Goal: Use online tool/utility: Use online tool/utility

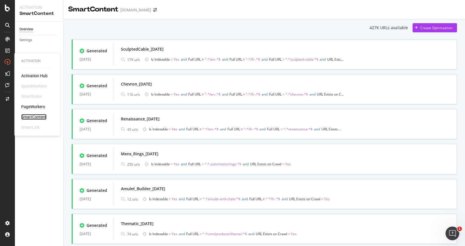
click at [38, 117] on div "SmartContent" at bounding box center [33, 117] width 25 height 6
click at [34, 119] on div "SmartContent" at bounding box center [33, 117] width 25 height 6
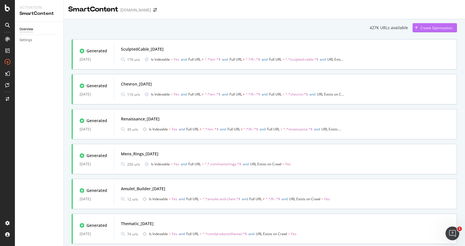
click at [420, 27] on div "Create Optimization" at bounding box center [436, 27] width 32 height 5
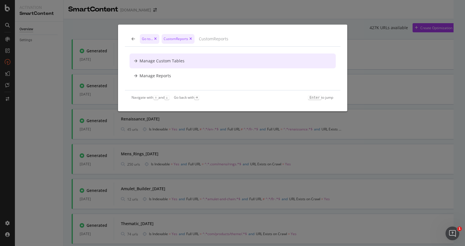
click at [370, 49] on div "Go to... CustomReports Manage Custom Tables Manage Reports Navigate with ↑ and …" at bounding box center [232, 123] width 465 height 246
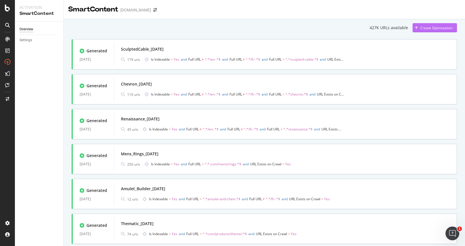
click at [424, 26] on div "Create Optimization" at bounding box center [436, 27] width 32 height 5
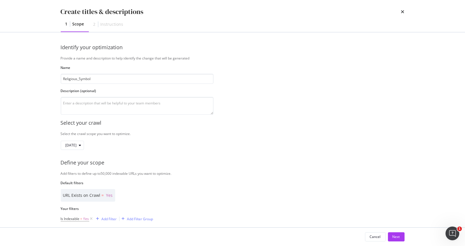
type input "Religious_Symbols"
click at [79, 75] on input "Religious_Symbols" at bounding box center [137, 79] width 153 height 10
drag, startPoint x: 105, startPoint y: 79, endPoint x: 1, endPoint y: 80, distance: 103.1
click at [1, 80] on div "Create titles & descriptions 1 Scope 2 Instructions Identify your optimization …" at bounding box center [232, 123] width 465 height 246
click at [76, 81] on input "modal" at bounding box center [137, 79] width 153 height 10
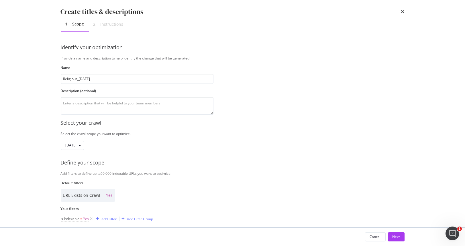
scroll to position [76, 0]
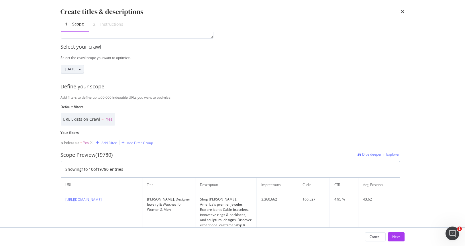
type input "Religious_17Sep25"
click at [77, 67] on span "2025 Sep. 8th" at bounding box center [71, 69] width 11 height 5
click at [108, 140] on div "Add Filter" at bounding box center [105, 143] width 23 height 6
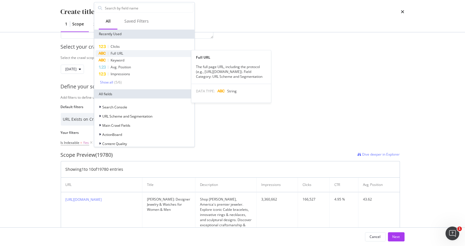
click at [133, 56] on div "Full URL" at bounding box center [144, 53] width 98 height 7
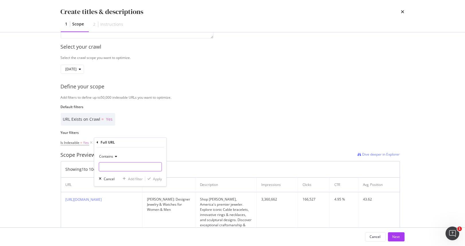
click at [119, 164] on input "Name" at bounding box center [130, 166] width 62 height 9
paste input "cross-pendant"
type input "cross-pendant"
click at [160, 178] on div "Apply" at bounding box center [157, 179] width 9 height 5
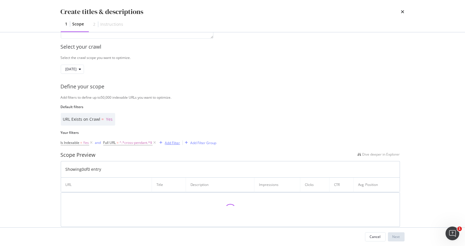
click at [170, 141] on div "Add Filter" at bounding box center [172, 143] width 15 height 5
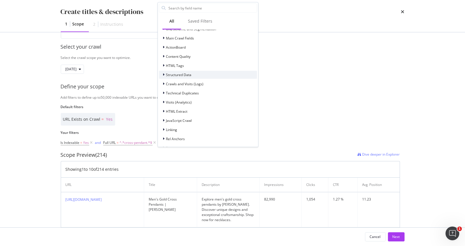
scroll to position [97, 0]
click at [230, 62] on div "Structured Data" at bounding box center [208, 65] width 98 height 8
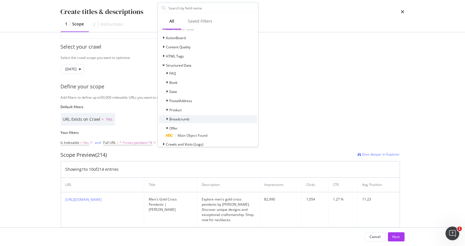
click at [177, 118] on span "Breadcrumb" at bounding box center [179, 119] width 20 height 5
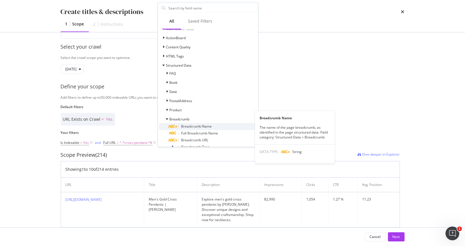
scroll to position [135, 0]
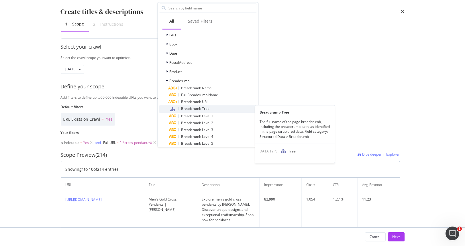
click at [207, 107] on span "Breadcrumb Tree" at bounding box center [195, 108] width 28 height 5
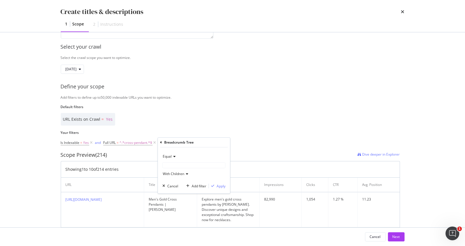
click at [179, 172] on span "With Children" at bounding box center [173, 174] width 21 height 5
click at [190, 158] on div "Equal" at bounding box center [193, 156] width 63 height 9
click at [182, 156] on div "Equal" at bounding box center [193, 156] width 63 height 9
click at [168, 186] on div "Cancel" at bounding box center [172, 186] width 11 height 5
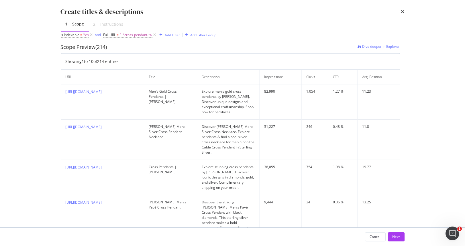
scroll to position [108, 0]
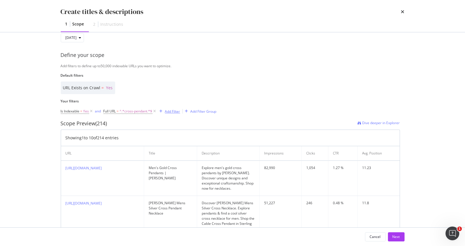
click at [165, 111] on div "Add Filter" at bounding box center [172, 111] width 15 height 5
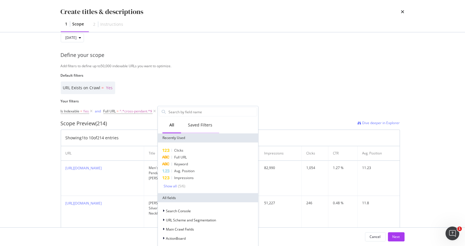
click at [197, 126] on div "Saved Filters" at bounding box center [200, 125] width 24 height 6
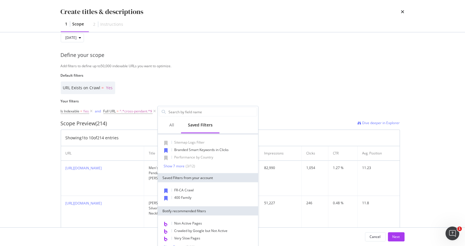
scroll to position [11, 0]
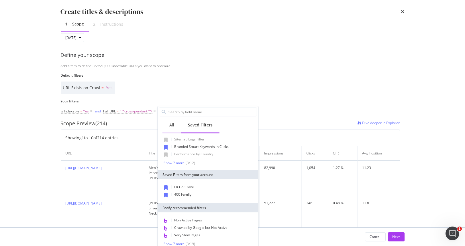
click at [176, 125] on div "All" at bounding box center [171, 126] width 19 height 16
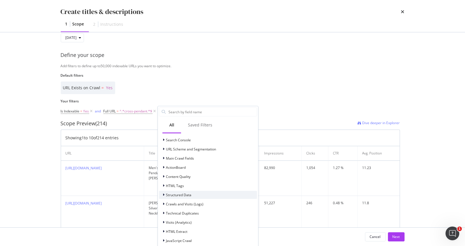
scroll to position [97, 0]
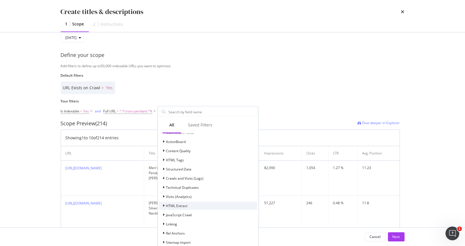
click at [197, 204] on div "HTML Extract" at bounding box center [208, 206] width 98 height 8
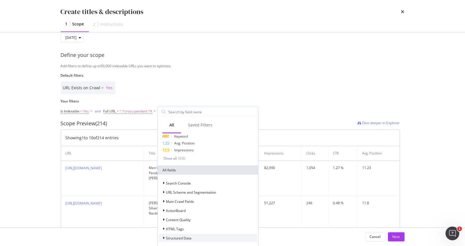
scroll to position [27, 0]
click at [205, 184] on div "Search Console" at bounding box center [208, 184] width 98 height 8
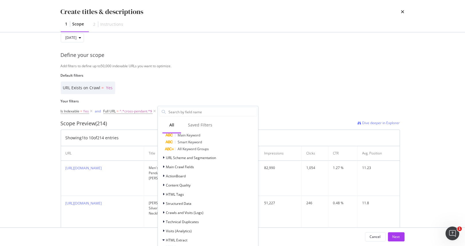
scroll to position [368, 0]
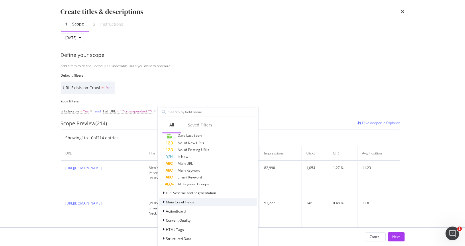
click at [203, 203] on div "Main Crawl Fields" at bounding box center [208, 202] width 98 height 8
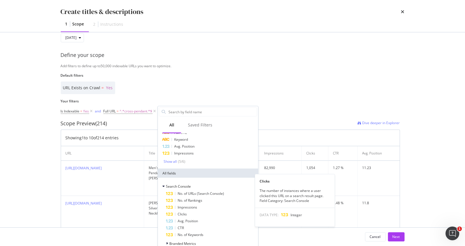
scroll to position [0, 0]
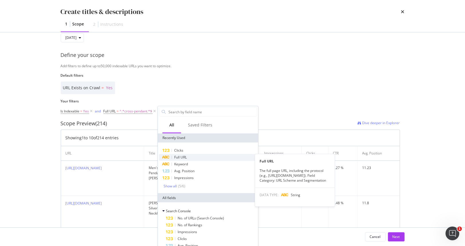
click at [178, 156] on span "Full URL" at bounding box center [180, 157] width 13 height 5
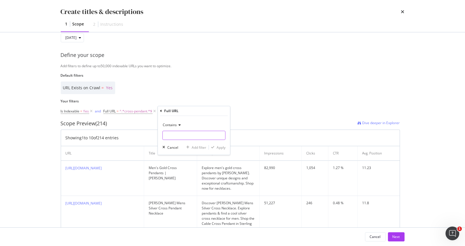
click at [178, 138] on input "Name" at bounding box center [194, 135] width 62 height 9
drag, startPoint x: 189, startPoint y: 136, endPoint x: 6, endPoint y: 137, distance: 182.2
click at [32, 137] on div "Create titles & descriptions 1 Scope 2 Instructions Identify your optimization …" at bounding box center [232, 123] width 465 height 246
type input "."
click at [174, 124] on span "Contains" at bounding box center [170, 125] width 14 height 5
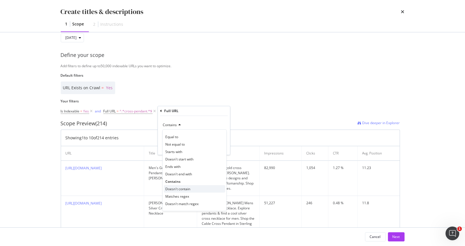
click at [178, 186] on div "Doesn't contain" at bounding box center [194, 188] width 61 height 7
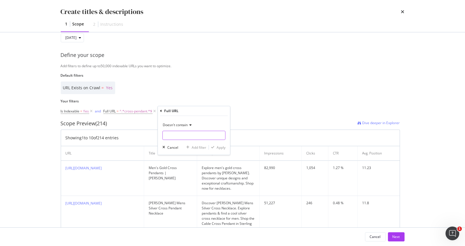
click at [181, 131] on input "Name" at bounding box center [194, 135] width 62 height 9
type input "/fr-"
click at [199, 148] on div "Add filter" at bounding box center [199, 147] width 15 height 5
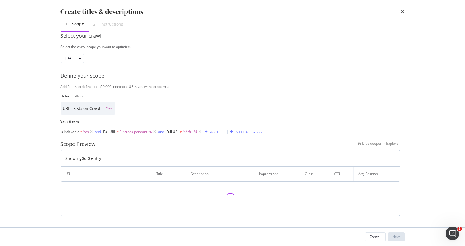
scroll to position [86, 0]
click at [218, 131] on div "Add Filter" at bounding box center [217, 133] width 15 height 5
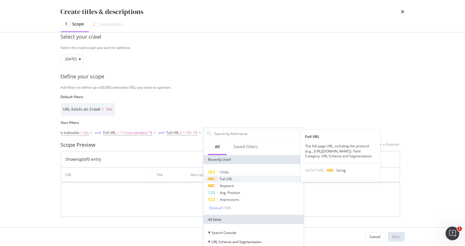
click at [232, 177] on span "Full URL" at bounding box center [226, 179] width 13 height 5
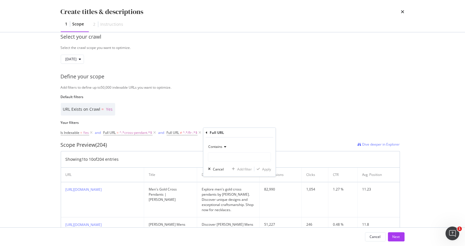
click at [224, 145] on icon "modal" at bounding box center [224, 146] width 4 height 3
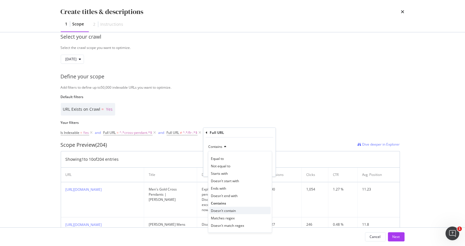
click at [238, 213] on div "Doesn't contain" at bounding box center [239, 210] width 61 height 7
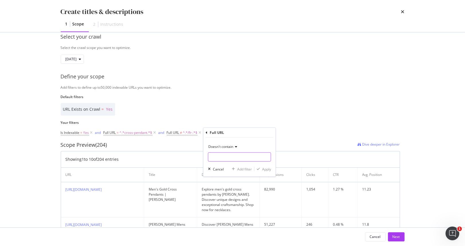
click at [220, 156] on input "Name" at bounding box center [239, 157] width 62 height 9
type input "e"
type input "/en-"
click at [269, 168] on div "Apply" at bounding box center [266, 169] width 9 height 5
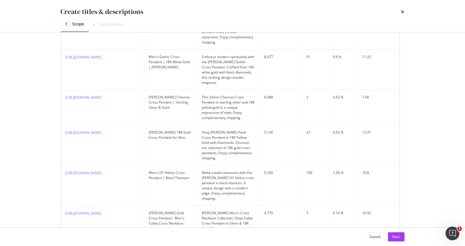
scroll to position [413, 0]
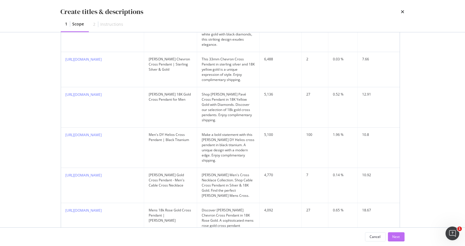
click at [397, 238] on div "Next" at bounding box center [395, 237] width 7 height 5
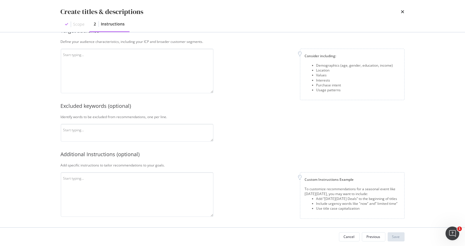
scroll to position [96, 0]
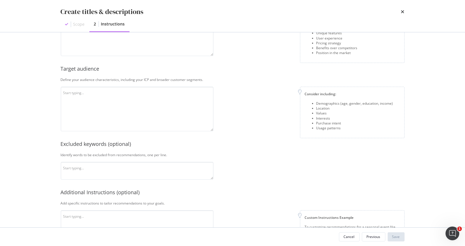
click at [409, 167] on div "This information refines our AI instructions for your business SmartContent add…" at bounding box center [232, 129] width 367 height 195
click at [147, 97] on textarea "modal" at bounding box center [137, 109] width 153 height 45
paste textarea "David Yurman's target market includes people who value craftsmanship, exclusivi…"
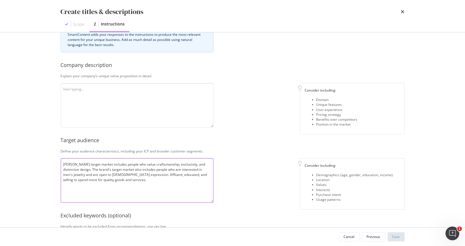
scroll to position [19, 0]
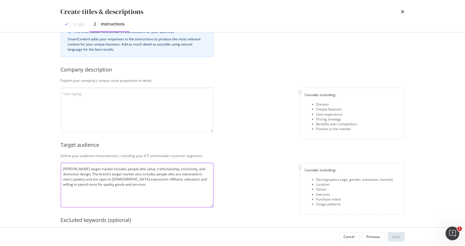
type textarea "David Yurman's target market includes people who value craftsmanship, exclusivi…"
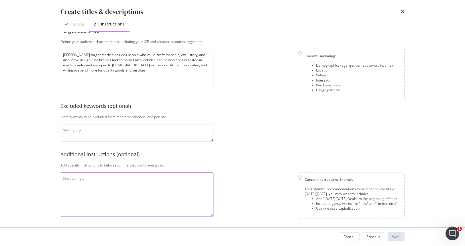
click at [77, 179] on textarea "modal" at bounding box center [137, 194] width 153 height 45
paste textarea "David Yurman jewelry is unique because of its innovative designs, use of unconv…"
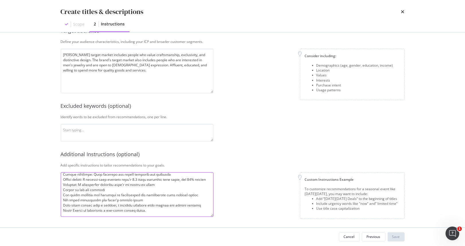
scroll to position [60, 0]
type textarea "David Yurman jewelry is unique because of its innovative designs, use of unconv…"
click at [114, 128] on textarea "modal" at bounding box center [137, 133] width 153 height 18
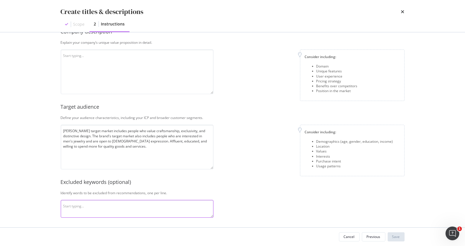
scroll to position [19, 0]
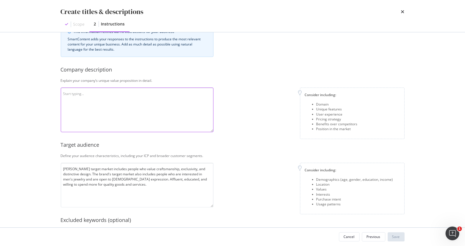
click at [107, 105] on textarea "modal" at bounding box center [137, 110] width 153 height 45
paste textarea "David Yurman jewelry is unique because of its innovative designs, use of unconv…"
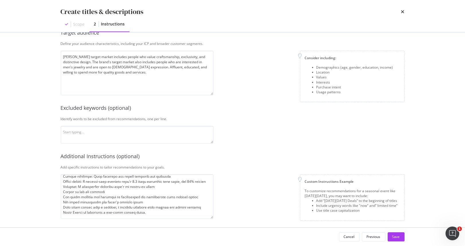
scroll to position [134, 0]
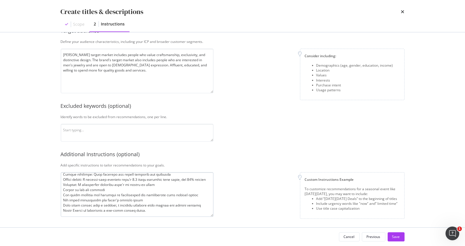
type textarea "David Yurman jewelry is unique because of its innovative designs, use of unconv…"
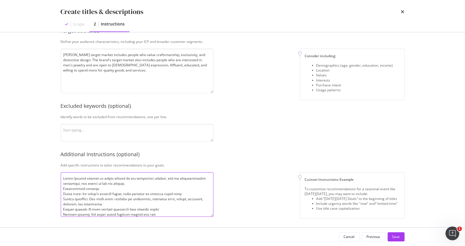
drag, startPoint x: 148, startPoint y: 210, endPoint x: 7, endPoint y: 140, distance: 157.7
click at [7, 140] on div "Create titles & descriptions Scope 2 Instructions This information refines our …" at bounding box center [232, 123] width 465 height 246
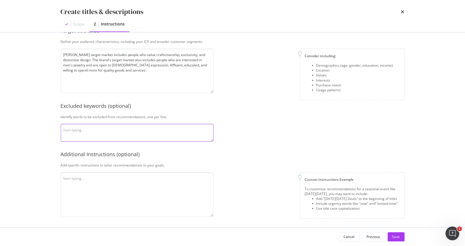
click at [125, 134] on textarea "modal" at bounding box center [137, 133] width 153 height 18
type textarea "free, Christ, Christian"
click at [122, 196] on textarea "modal" at bounding box center [137, 194] width 153 height 45
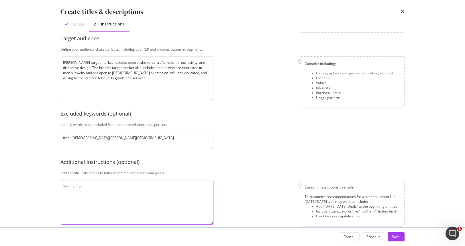
scroll to position [134, 0]
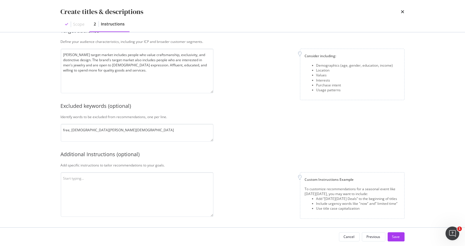
click at [172, 171] on div "This information refines our AI instructions for your business SmartContent add…" at bounding box center [233, 63] width 344 height 307
click at [149, 187] on textarea "modal" at bounding box center [137, 194] width 153 height 45
click at [396, 235] on div "Save" at bounding box center [396, 237] width 8 height 5
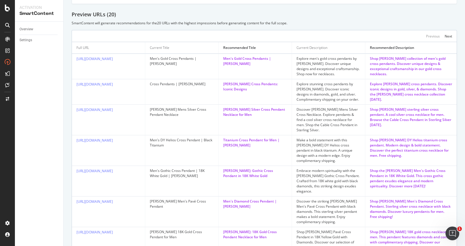
scroll to position [38, 0]
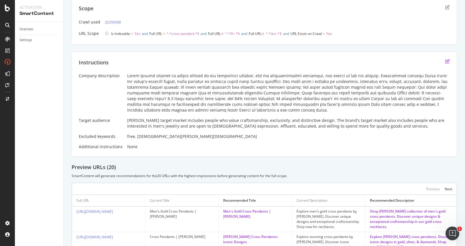
click at [445, 60] on icon "edit" at bounding box center [447, 61] width 5 height 5
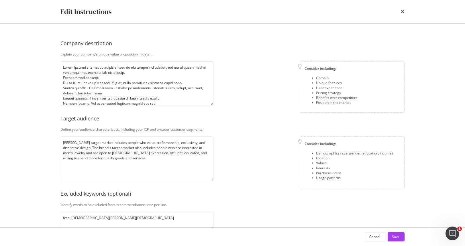
scroll to position [88, 0]
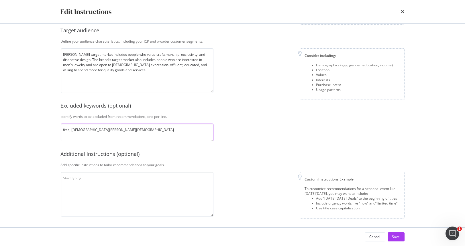
click at [122, 128] on textarea "free, Christ, Christian" at bounding box center [137, 133] width 153 height 18
type textarea "free, Christ, Christian !"
click at [102, 185] on textarea "modal" at bounding box center [137, 194] width 153 height 45
type textarea "Do not use exclamation points"
click at [398, 236] on div "Save" at bounding box center [396, 237] width 8 height 5
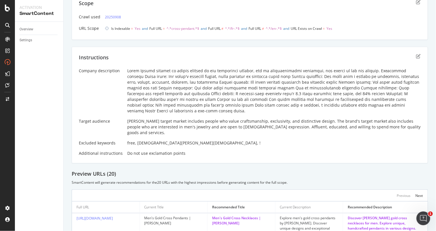
scroll to position [22, 0]
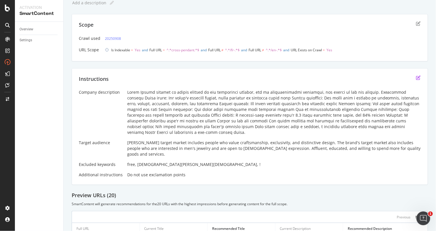
click at [416, 76] on icon "edit" at bounding box center [418, 77] width 5 height 5
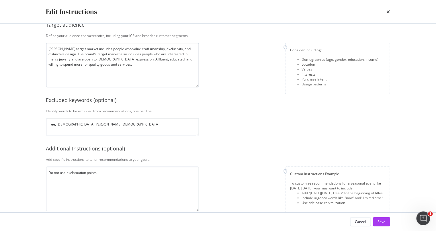
scroll to position [103, 0]
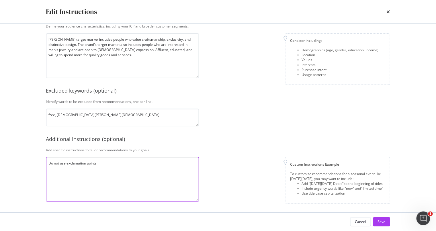
click at [109, 165] on textarea "Do not use exclamation points" at bounding box center [122, 179] width 153 height 45
type textarea "Do not use exclamation points"
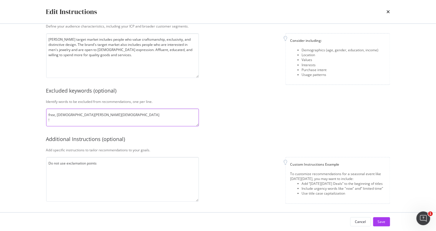
drag, startPoint x: 57, startPoint y: 113, endPoint x: 62, endPoint y: 113, distance: 5.5
click at [57, 113] on textarea "free, Christ, Christian !" at bounding box center [122, 118] width 153 height 18
click at [61, 120] on textarea "free Christ, Christian !" at bounding box center [122, 118] width 153 height 18
type textarea "free Christ Christian !"
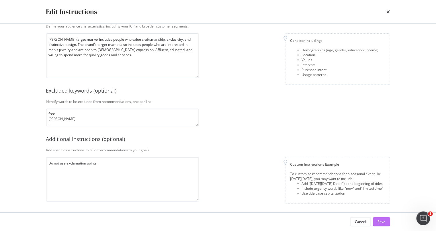
click at [384, 219] on div "Save" at bounding box center [382, 221] width 8 height 9
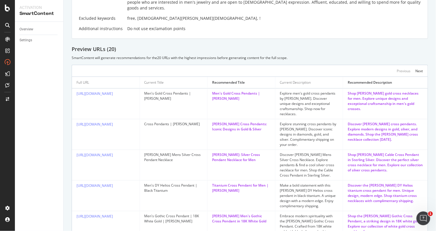
scroll to position [93, 0]
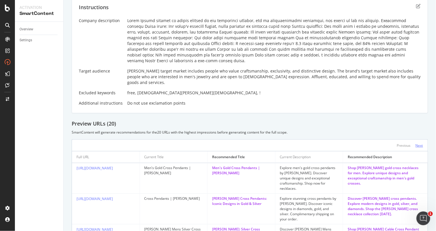
click at [415, 143] on div "Next" at bounding box center [418, 145] width 7 height 5
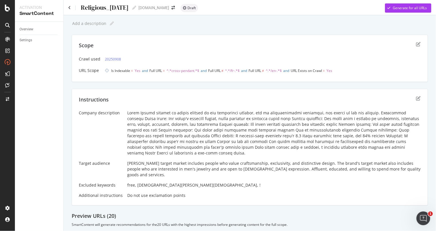
scroll to position [0, 0]
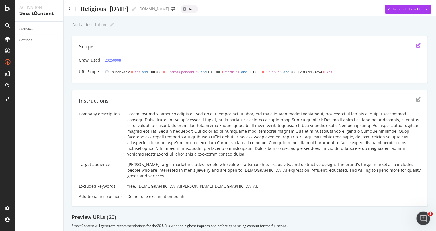
click at [416, 46] on icon "edit" at bounding box center [418, 45] width 5 height 5
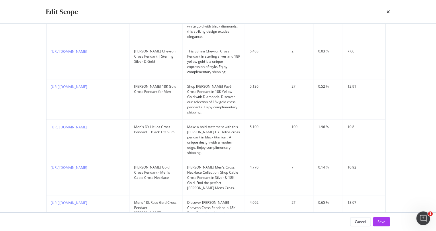
scroll to position [350, 0]
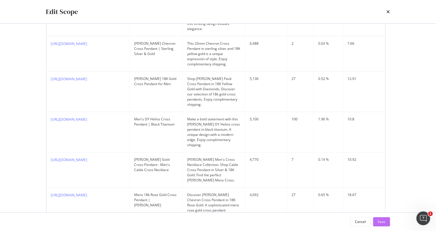
click at [384, 220] on div "Save" at bounding box center [382, 221] width 8 height 5
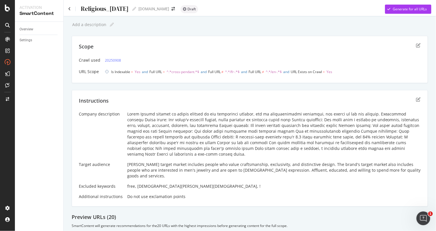
click at [415, 97] on div "Instructions Company description Target audience David Yurman's target market i…" at bounding box center [250, 148] width 356 height 117
click at [416, 99] on icon "edit" at bounding box center [418, 99] width 5 height 5
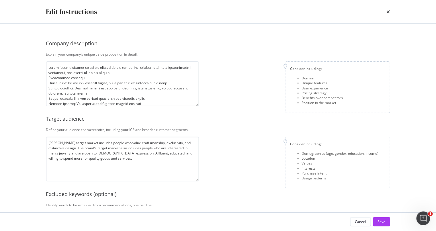
scroll to position [103, 0]
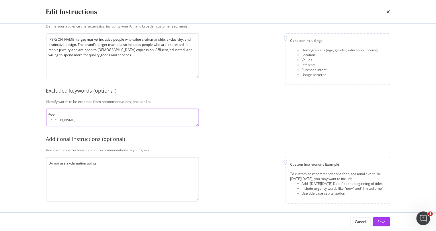
click at [62, 114] on textarea "free Christ Christian !" at bounding box center [122, 118] width 153 height 18
click at [62, 119] on textarea "free Christ Christian !" at bounding box center [122, 118] width 153 height 18
click at [50, 119] on textarea "free Christ Christian ! review" at bounding box center [122, 118] width 153 height 18
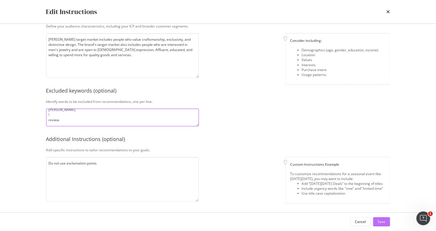
type textarea "free Christ Christian ! review"
click at [380, 220] on div "Save" at bounding box center [382, 221] width 8 height 5
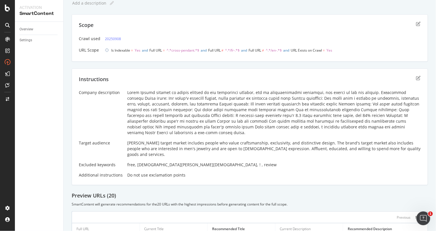
scroll to position [0, 0]
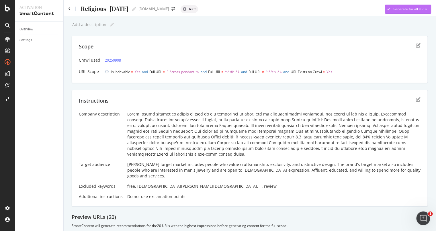
click at [415, 11] on div "Generate for all URLs" at bounding box center [409, 9] width 34 height 5
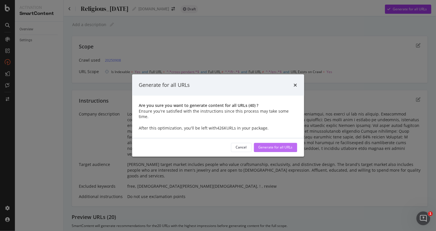
click at [286, 145] on div "Generate for all URLs" at bounding box center [275, 147] width 34 height 5
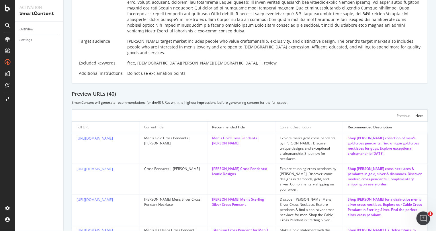
scroll to position [123, 0]
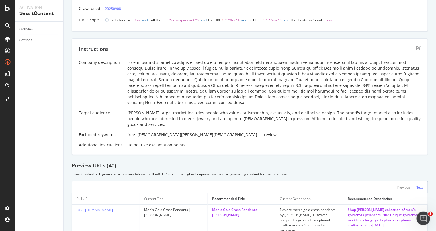
click at [415, 185] on div "Next" at bounding box center [418, 187] width 7 height 5
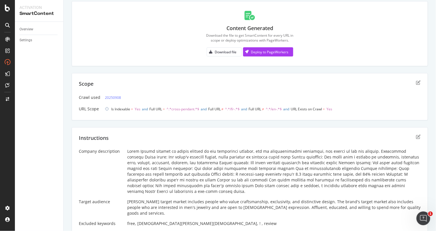
scroll to position [0, 0]
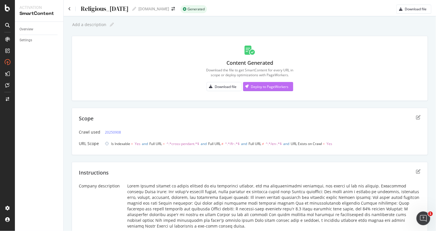
click at [283, 87] on div "Deploy to PageWorkers" at bounding box center [270, 86] width 38 height 5
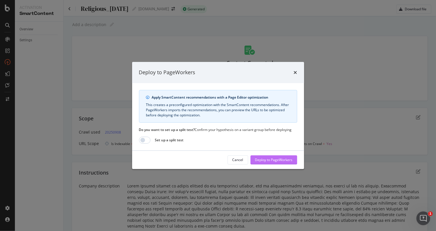
click at [270, 160] on div "Deploy to PageWorkers" at bounding box center [274, 159] width 38 height 5
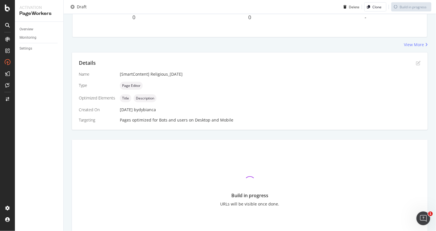
scroll to position [103, 0]
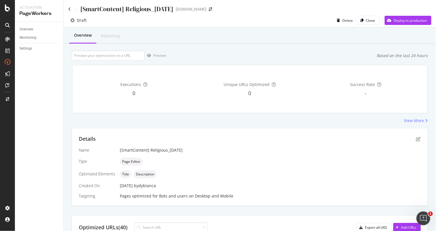
click at [397, 26] on div "Draft Delete Clone Deploy to production" at bounding box center [250, 21] width 372 height 11
click at [399, 21] on div "Deploy to production" at bounding box center [409, 20] width 33 height 5
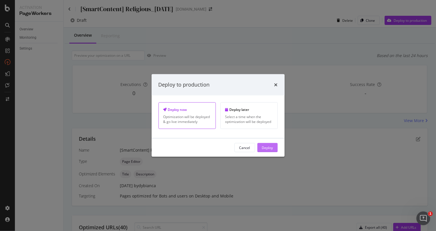
click at [268, 145] on div "Deploy" at bounding box center [267, 147] width 11 height 5
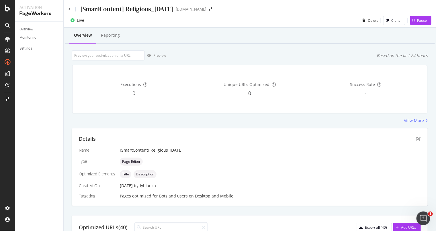
scroll to position [1, 0]
click at [70, 9] on icon at bounding box center [69, 9] width 3 height 4
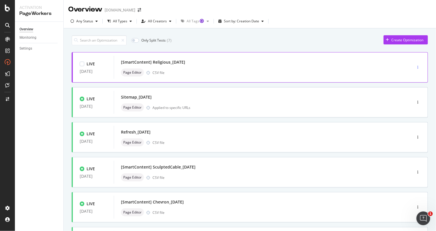
click at [415, 67] on div "button" at bounding box center [417, 67] width 5 height 3
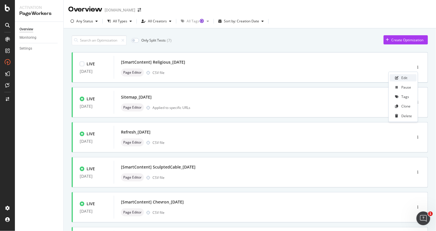
click at [411, 75] on div "Edit" at bounding box center [403, 77] width 27 height 7
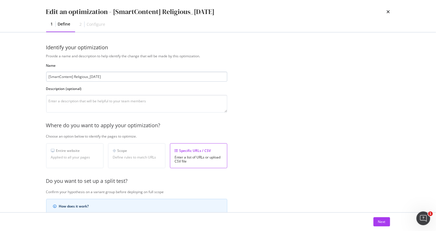
click at [90, 74] on input "[SmartContent] Religious_17Sep25" at bounding box center [136, 77] width 181 height 10
type input "[SmartContent] Religious_Pendants_17Sep25"
click at [384, 223] on div "Next" at bounding box center [381, 221] width 7 height 5
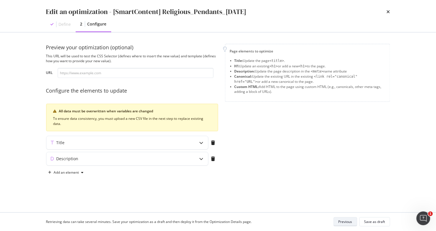
click at [355, 219] on button "Previous" at bounding box center [344, 221] width 23 height 9
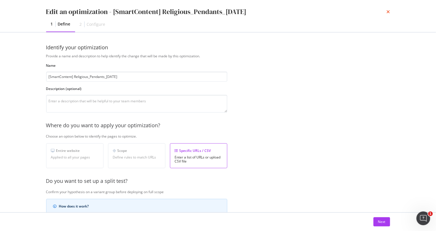
click at [388, 12] on icon "times" at bounding box center [387, 11] width 3 height 5
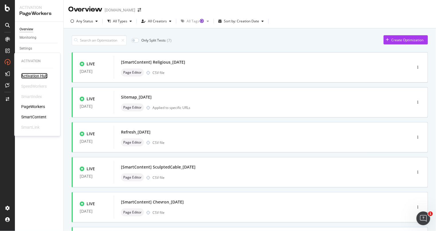
click at [46, 77] on div "Activation Hub" at bounding box center [34, 76] width 26 height 6
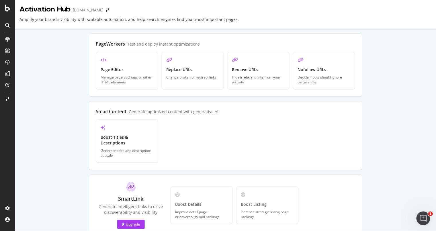
click at [374, 113] on div "PageWorkers Test and deploy instant optimizations Create Page Editor Manage pag…" at bounding box center [225, 201] width 405 height 335
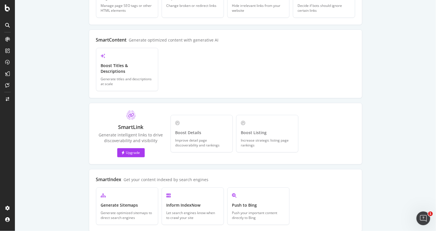
scroll to position [143, 0]
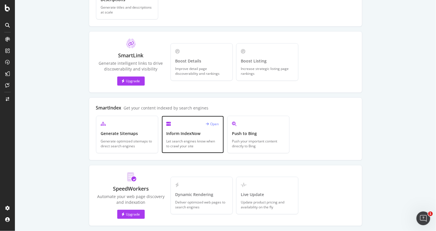
click at [215, 121] on div "Open" at bounding box center [192, 124] width 52 height 7
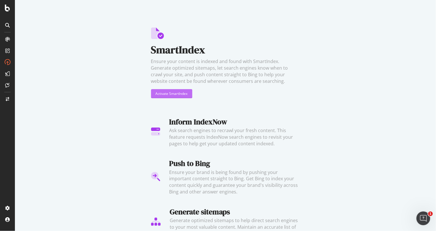
click at [160, 92] on div "Activate SmartIndex" at bounding box center [172, 93] width 32 height 5
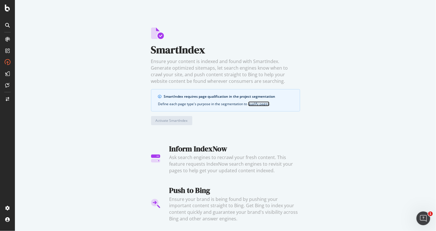
click at [264, 104] on link "qualify pages" at bounding box center [258, 103] width 21 height 5
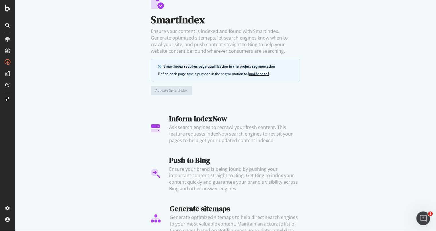
scroll to position [39, 0]
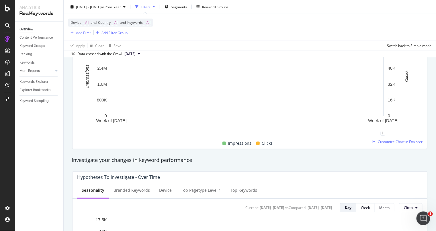
scroll to position [215, 0]
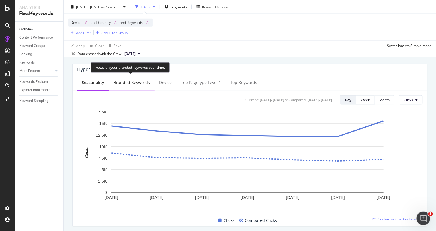
click at [118, 84] on div "Branded Keywords" at bounding box center [131, 83] width 36 height 6
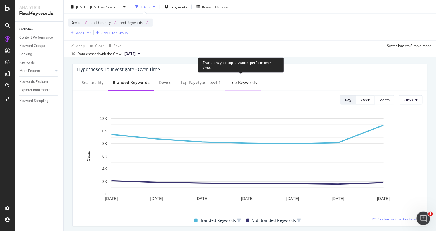
click at [245, 83] on div "Top Keywords" at bounding box center [243, 83] width 27 height 6
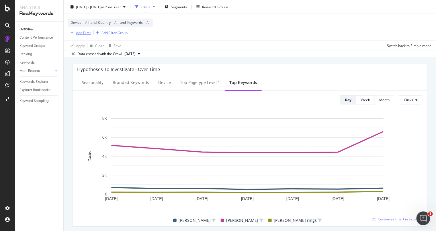
click at [78, 32] on div "Add Filter" at bounding box center [83, 32] width 15 height 5
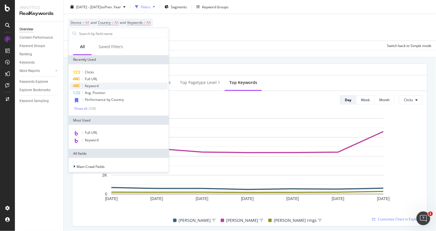
click at [95, 83] on span "Keyword" at bounding box center [92, 85] width 14 height 5
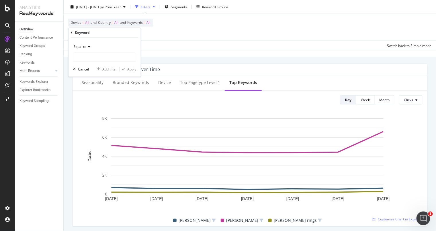
click at [90, 47] on icon at bounding box center [88, 46] width 4 height 3
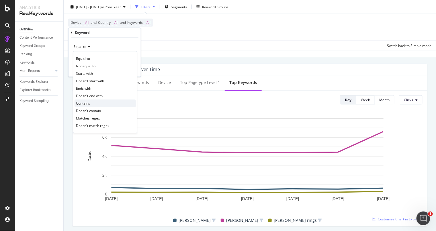
click at [97, 102] on div "Contains" at bounding box center [104, 103] width 61 height 7
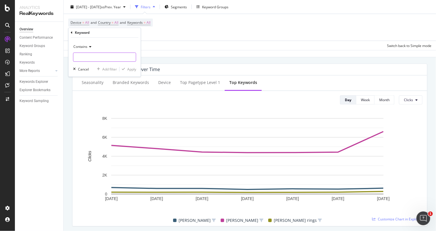
click at [103, 53] on input "text" at bounding box center [104, 57] width 62 height 9
type input "mercer"
click at [124, 68] on icon "button" at bounding box center [123, 69] width 3 height 3
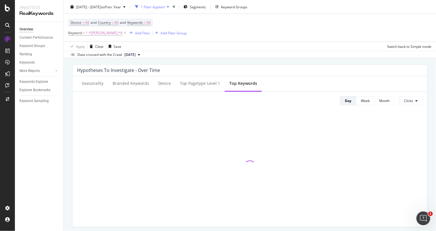
scroll to position [216, 0]
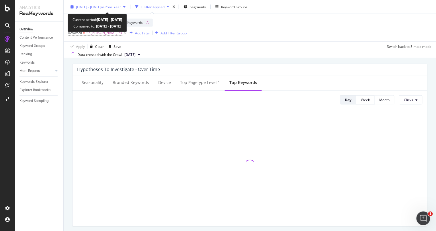
click at [121, 7] on span "vs Prev. Year" at bounding box center [111, 6] width 20 height 5
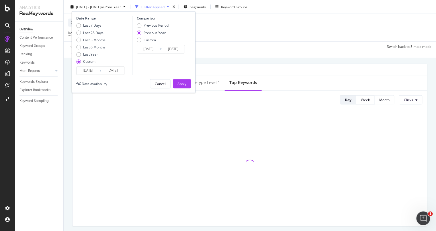
click at [79, 37] on div "Last 7 Days Last 28 Days Last 3 Months Last 6 Months Last Year Custom" at bounding box center [90, 44] width 29 height 43
click at [81, 39] on div "Last 3 Months" at bounding box center [90, 40] width 29 height 5
type input "2025/06/15"
type input "2025/09/14"
type input "2024/06/16"
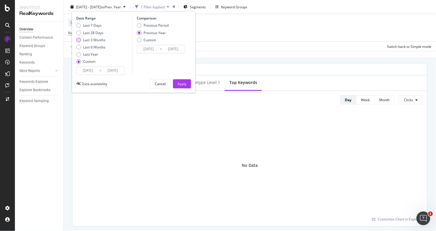
type input "2024/09/15"
click at [113, 68] on input "2025/09/14" at bounding box center [112, 71] width 23 height 8
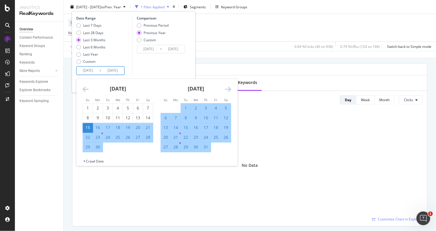
click at [229, 85] on div "July 2025" at bounding box center [195, 91] width 70 height 24
click at [226, 88] on icon "Move forward to switch to the next month." at bounding box center [228, 89] width 6 height 7
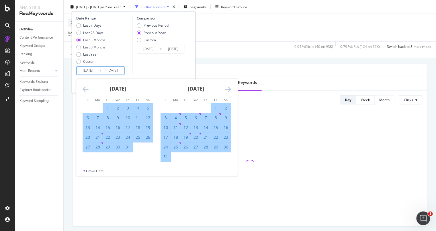
click at [228, 87] on icon "Move forward to switch to the next month." at bounding box center [228, 89] width 6 height 7
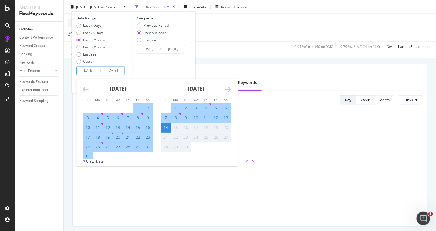
click at [85, 90] on icon "Move backward to switch to the previous month." at bounding box center [86, 89] width 6 height 7
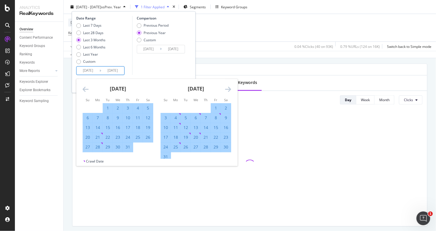
click at [83, 87] on icon "Move backward to switch to the previous month." at bounding box center [86, 89] width 6 height 7
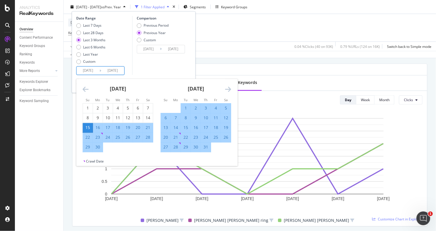
click at [97, 128] on div "16" at bounding box center [98, 128] width 10 height 6
type input "2025/06/16"
type input "2024/06/17"
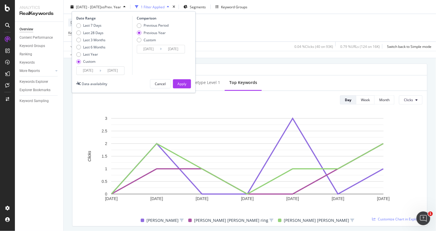
click at [107, 70] on input "2025/06/16" at bounding box center [112, 71] width 23 height 8
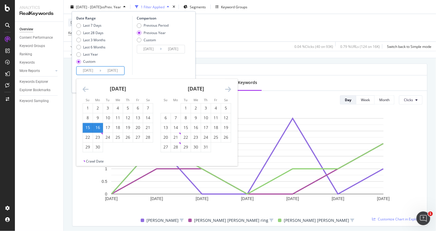
click at [226, 87] on icon "Move forward to switch to the next month." at bounding box center [228, 89] width 6 height 7
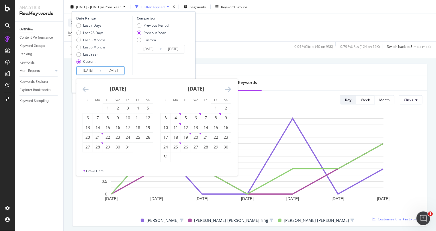
click at [225, 87] on icon "Move forward to switch to the next month." at bounding box center [228, 89] width 6 height 7
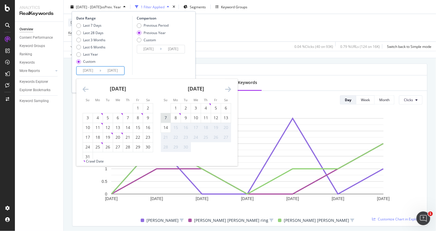
click at [165, 116] on div "7" at bounding box center [166, 118] width 10 height 6
type input "2025/09/07"
type input "2024/09/08"
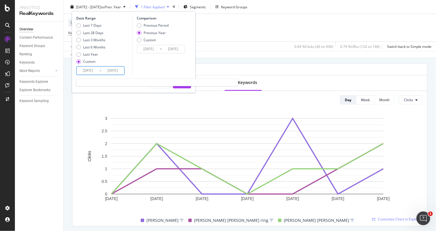
click at [91, 68] on input "2025/06/15" at bounding box center [87, 71] width 23 height 8
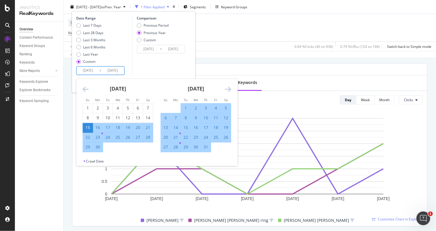
click at [172, 57] on div "Comparison Previous Period Previous Year Custom 2024/06/16 Navigate forward to …" at bounding box center [159, 45] width 54 height 59
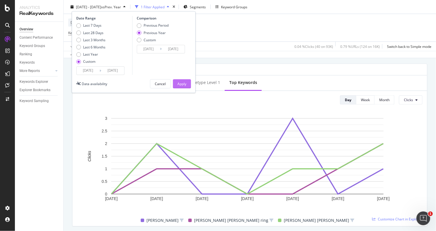
click at [188, 84] on button "Apply" at bounding box center [182, 83] width 18 height 9
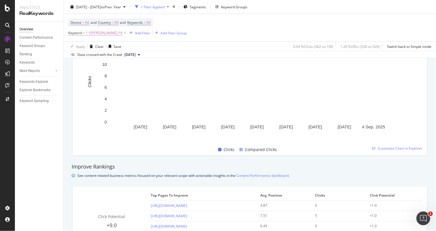
scroll to position [215, 0]
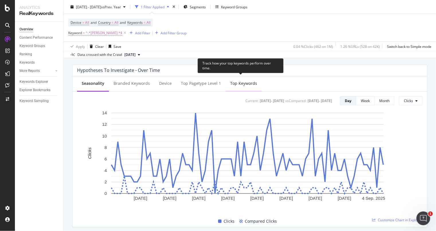
click at [246, 84] on div "Top Keywords" at bounding box center [243, 84] width 27 height 6
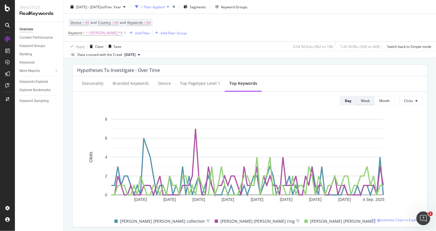
click at [364, 100] on div "Week" at bounding box center [365, 100] width 9 height 5
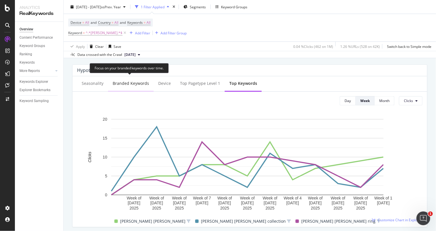
click at [140, 84] on div "Branded Keywords" at bounding box center [131, 84] width 36 height 6
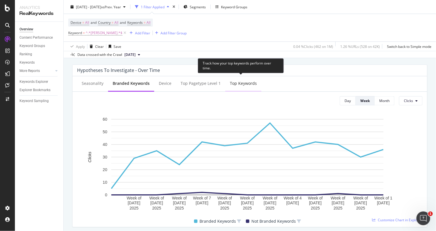
click at [256, 85] on div "Top Keywords" at bounding box center [243, 84] width 36 height 16
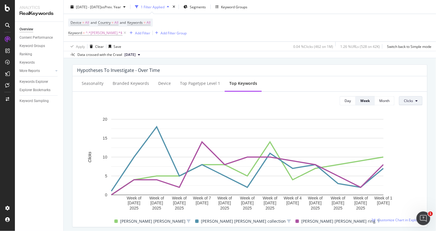
click at [404, 103] on button "Clicks" at bounding box center [410, 100] width 23 height 9
click at [407, 125] on div "Impressions" at bounding box center [412, 122] width 36 height 8
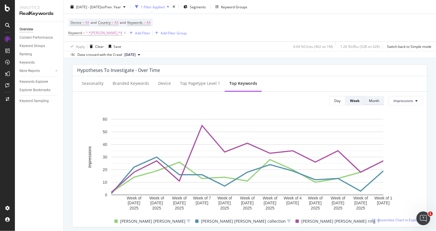
click at [369, 103] on div "Month" at bounding box center [374, 101] width 10 height 8
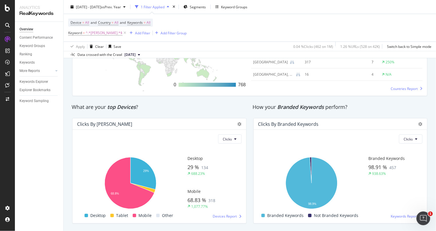
scroll to position [933, 0]
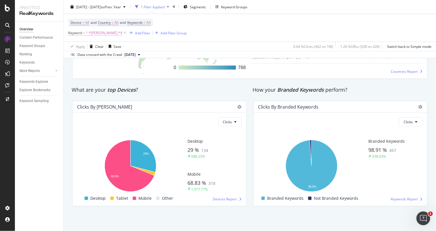
click at [100, 33] on span "^.*mercer.*$" at bounding box center [104, 33] width 37 height 8
click at [347, 20] on div "Device = All and Country = All and Keywords = All Keyword = ^.*mercer.*$ Add Fi…" at bounding box center [249, 28] width 363 height 28
click at [122, 32] on icon at bounding box center [124, 33] width 5 height 6
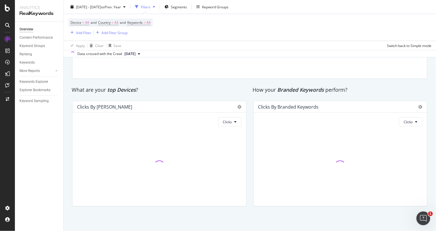
scroll to position [923, 0]
click at [78, 32] on div "Add Filter" at bounding box center [83, 32] width 15 height 5
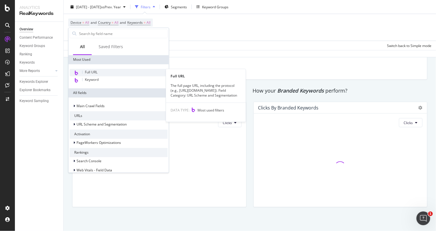
click at [89, 72] on span "Full URL" at bounding box center [91, 72] width 13 height 5
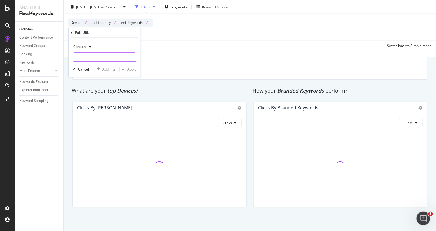
click at [103, 55] on input "text" at bounding box center [104, 57] width 62 height 9
type input "mercer"
click at [128, 69] on div "Apply" at bounding box center [131, 69] width 9 height 5
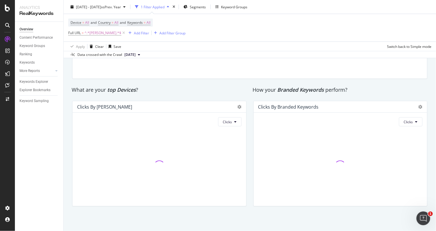
scroll to position [940, 0]
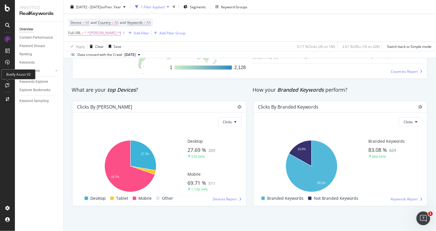
click at [19, 74] on div "Botify Assist V2" at bounding box center [18, 74] width 34 height 10
click at [11, 82] on div at bounding box center [7, 85] width 9 height 9
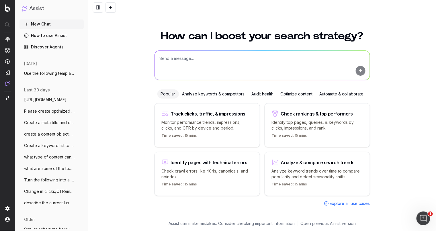
click at [219, 62] on textarea at bounding box center [262, 65] width 215 height 29
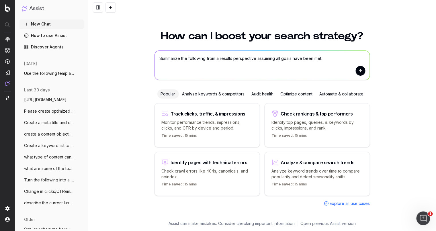
type textarea "Summarize the following from a results perspective assuming all goals have been…"
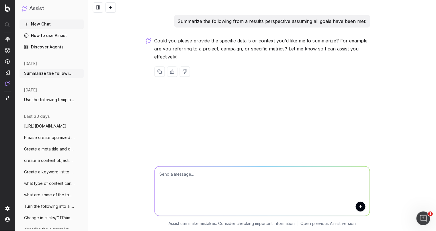
type textarea "Lack of engaging copy and storytelling limits relevance for nonbrand keywords, …"
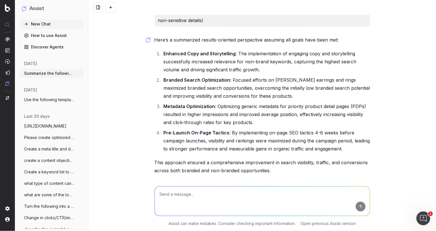
scroll to position [144, 0]
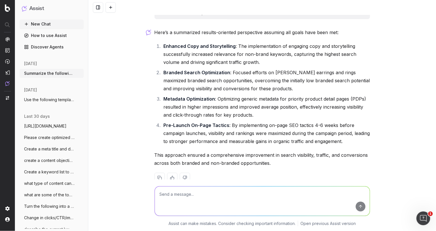
click at [257, 200] on textarea at bounding box center [262, 201] width 215 height 29
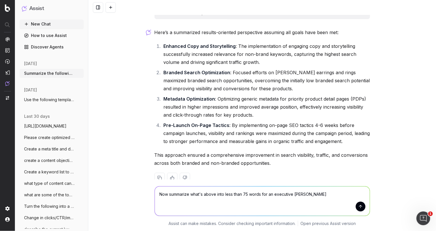
type textarea "Now summarize what's above into less than 75 words for an executive summary"
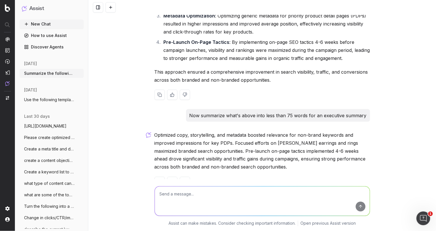
scroll to position [243, 0]
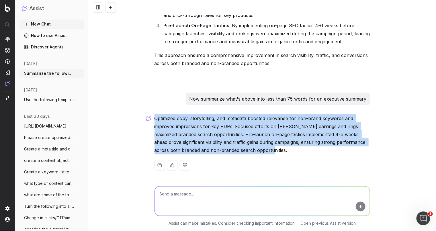
drag, startPoint x: 153, startPoint y: 115, endPoint x: 268, endPoint y: 148, distance: 119.9
click at [268, 148] on p "Optimized copy, storytelling, and metadata boosted relevance for non-brand keyw…" at bounding box center [261, 134] width 215 height 40
copy p "Optimized copy, storytelling, and metadata boosted relevance for non-brand keyw…"
